Goal: Check status: Check status

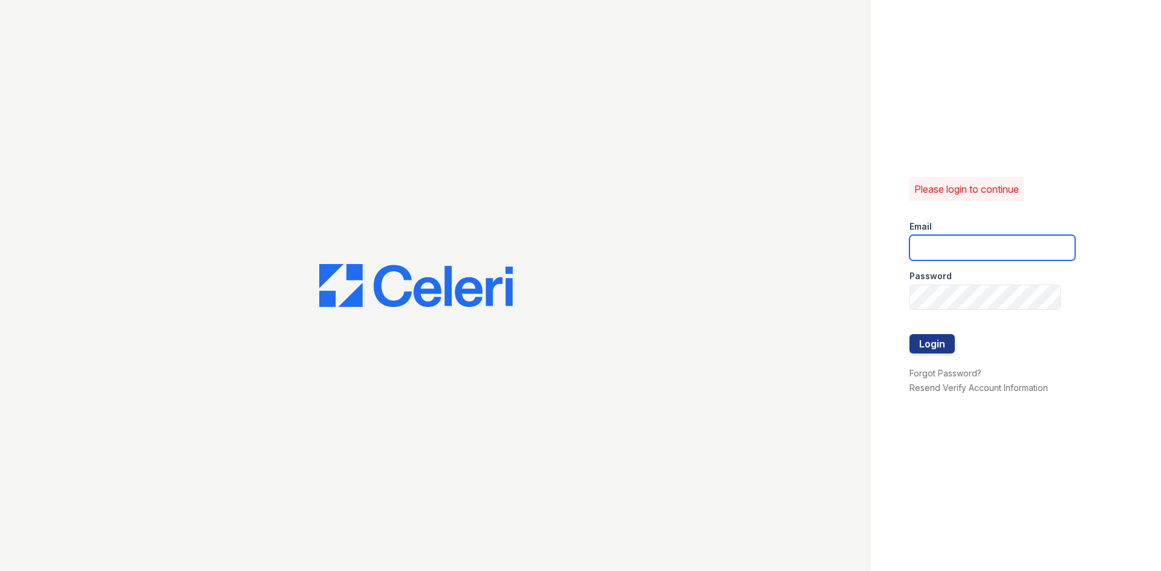
type input "kdixon@trinity-pm.com"
click at [938, 354] on div at bounding box center [992, 360] width 166 height 12
click at [938, 346] on button "Login" at bounding box center [931, 343] width 45 height 19
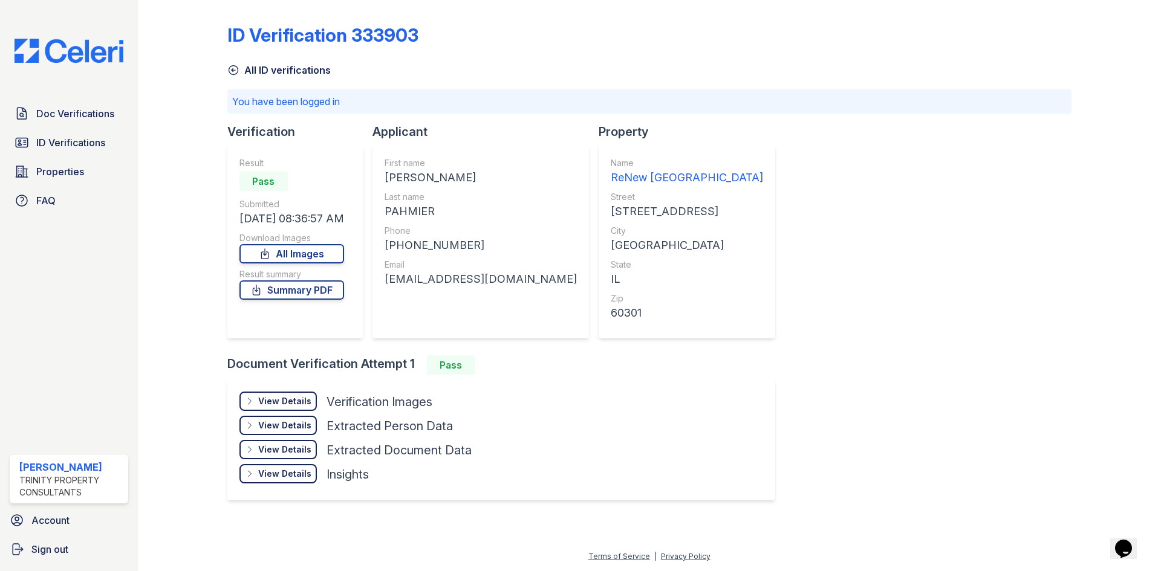
click at [293, 401] on div "View Details" at bounding box center [284, 401] width 53 height 12
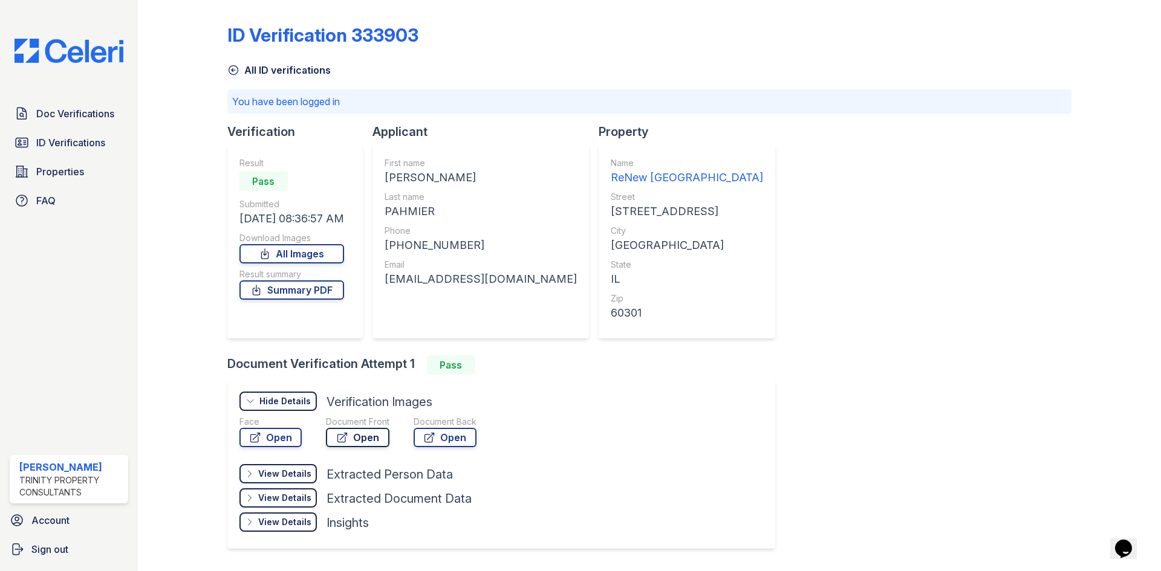
click at [342, 439] on icon at bounding box center [342, 438] width 12 height 12
